Goal: Task Accomplishment & Management: Use online tool/utility

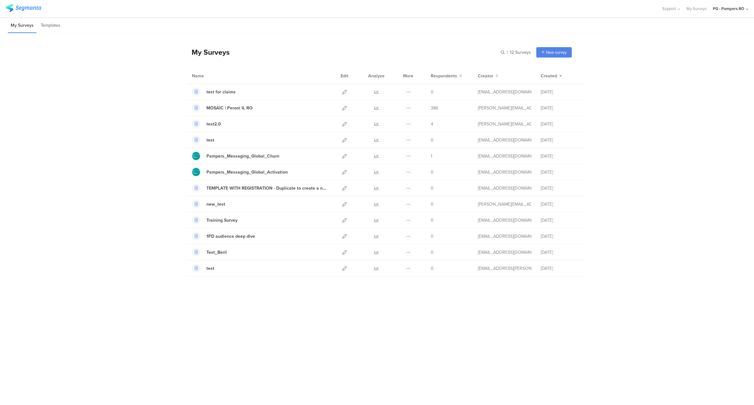
click at [743, 8] on div "PG - Pampers RO" at bounding box center [728, 9] width 31 height 6
click at [704, 124] on span "PG - Pampers UK Janrain" at bounding box center [698, 122] width 44 height 6
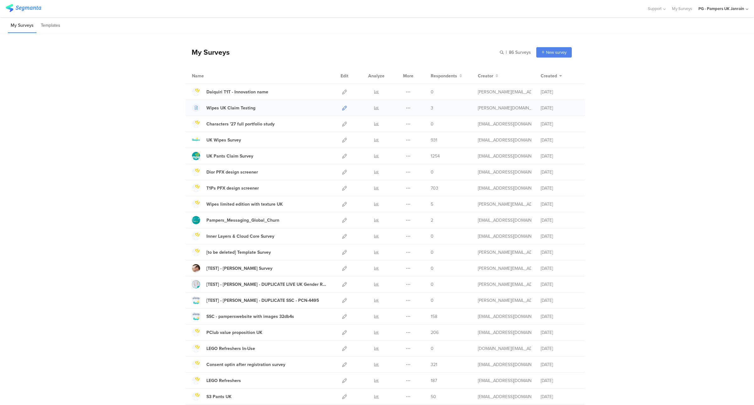
click at [342, 108] on icon at bounding box center [344, 108] width 5 height 5
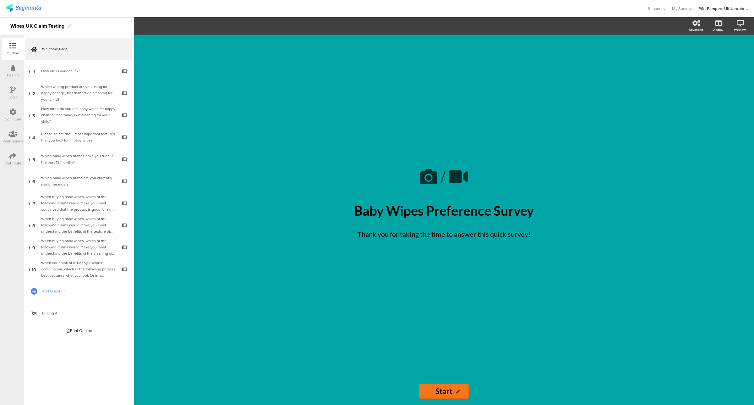
click at [10, 121] on div "Configure" at bounding box center [13, 115] width 22 height 22
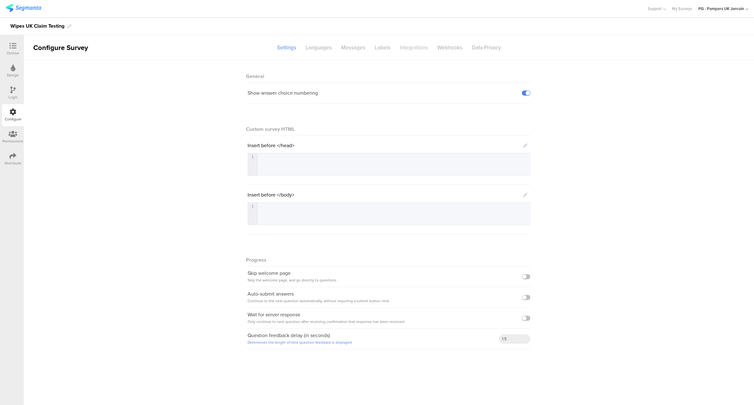
click at [420, 46] on div "Integrations" at bounding box center [413, 47] width 37 height 11
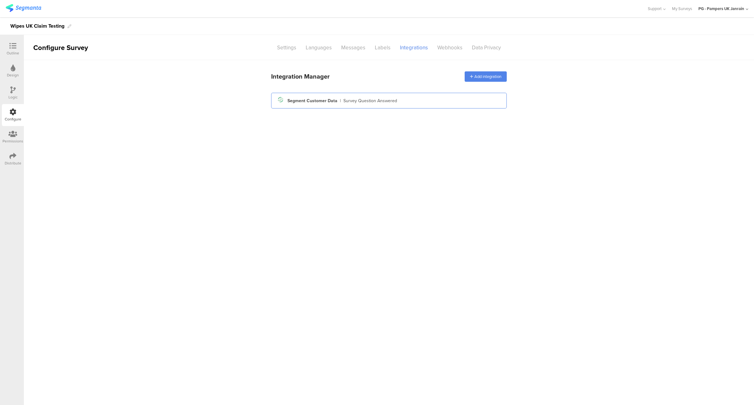
click at [368, 101] on div "Survey Question Answered" at bounding box center [371, 100] width 54 height 7
click at [326, 98] on div "Segment Customer Data" at bounding box center [313, 100] width 50 height 7
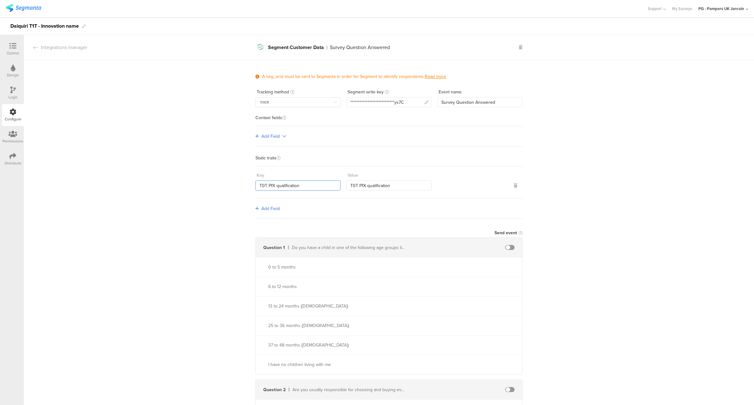
drag, startPoint x: 307, startPoint y: 185, endPoint x: 240, endPoint y: 183, distance: 67.0
type input "surveyName"
click at [357, 183] on input "T0T PfX qualification" at bounding box center [388, 185] width 85 height 10
type input "T0T_PfX_qualification"
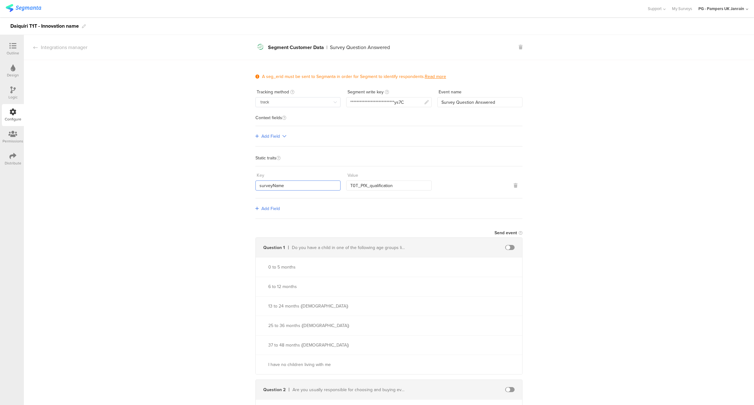
drag, startPoint x: 285, startPoint y: 182, endPoint x: 237, endPoint y: 181, distance: 48.1
drag, startPoint x: 404, startPoint y: 185, endPoint x: 339, endPoint y: 184, distance: 65.4
click at [339, 185] on div "Key surveyName Value T0T_PfX_qualification" at bounding box center [389, 180] width 267 height 20
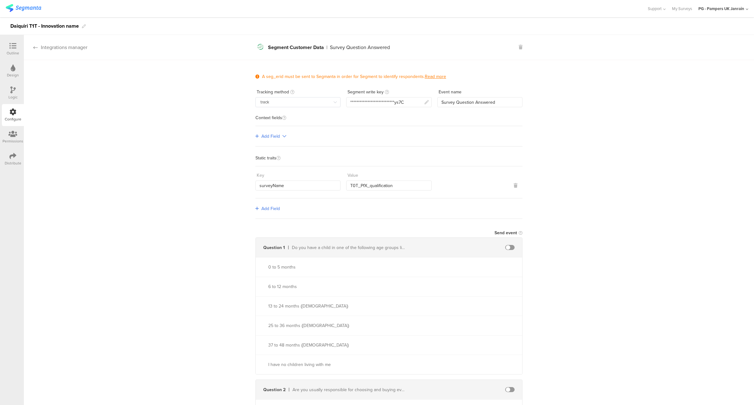
click at [31, 49] on div "Integrations manager" at bounding box center [55, 47] width 63 height 7
